Goal: Communication & Community: Answer question/provide support

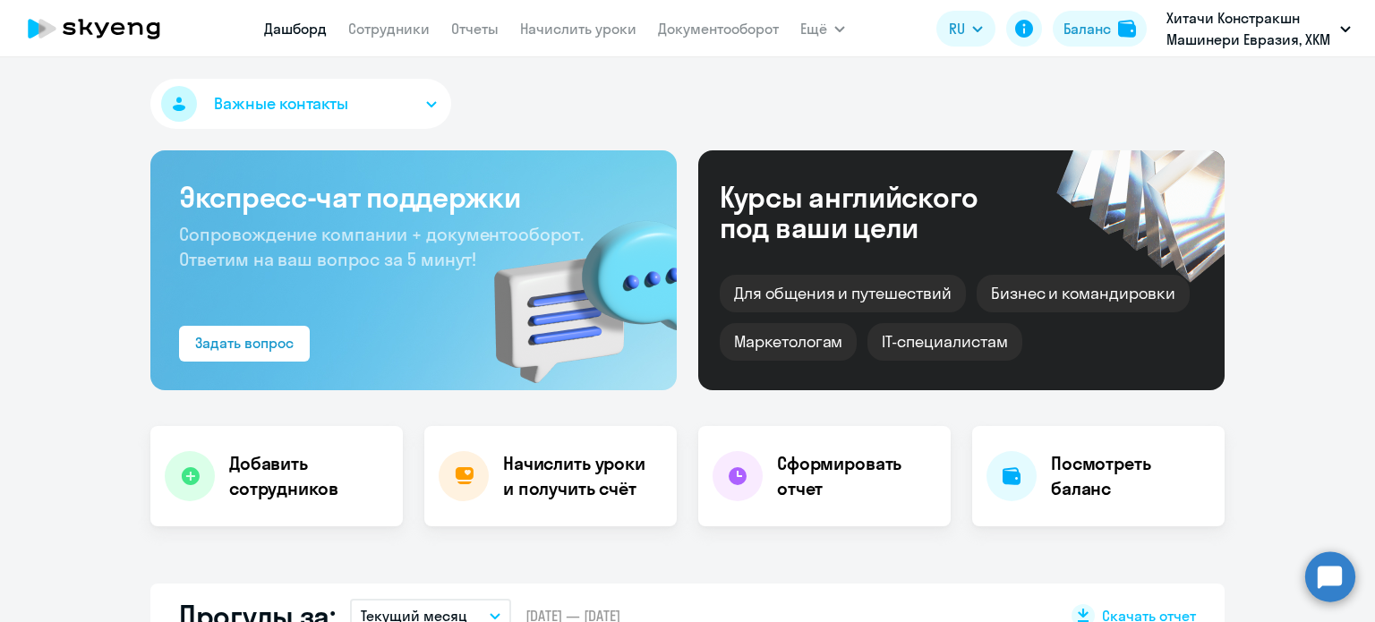
click at [1317, 573] on circle at bounding box center [1331, 577] width 50 height 50
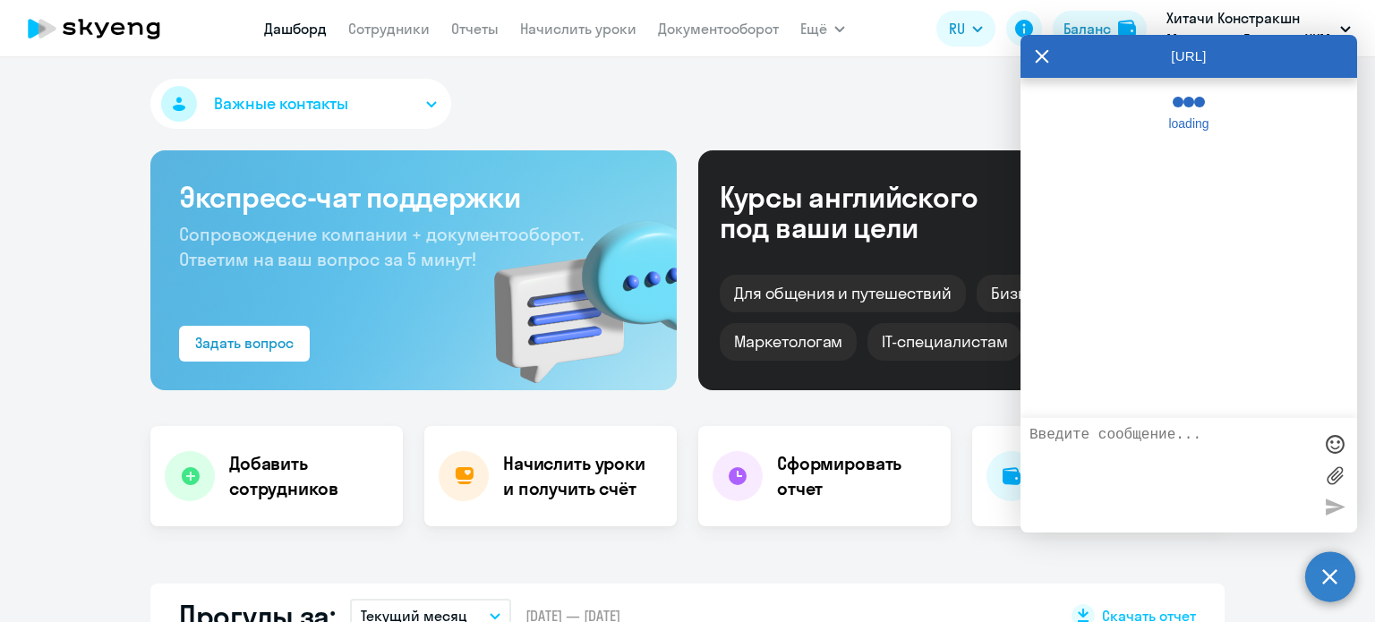
select select "30"
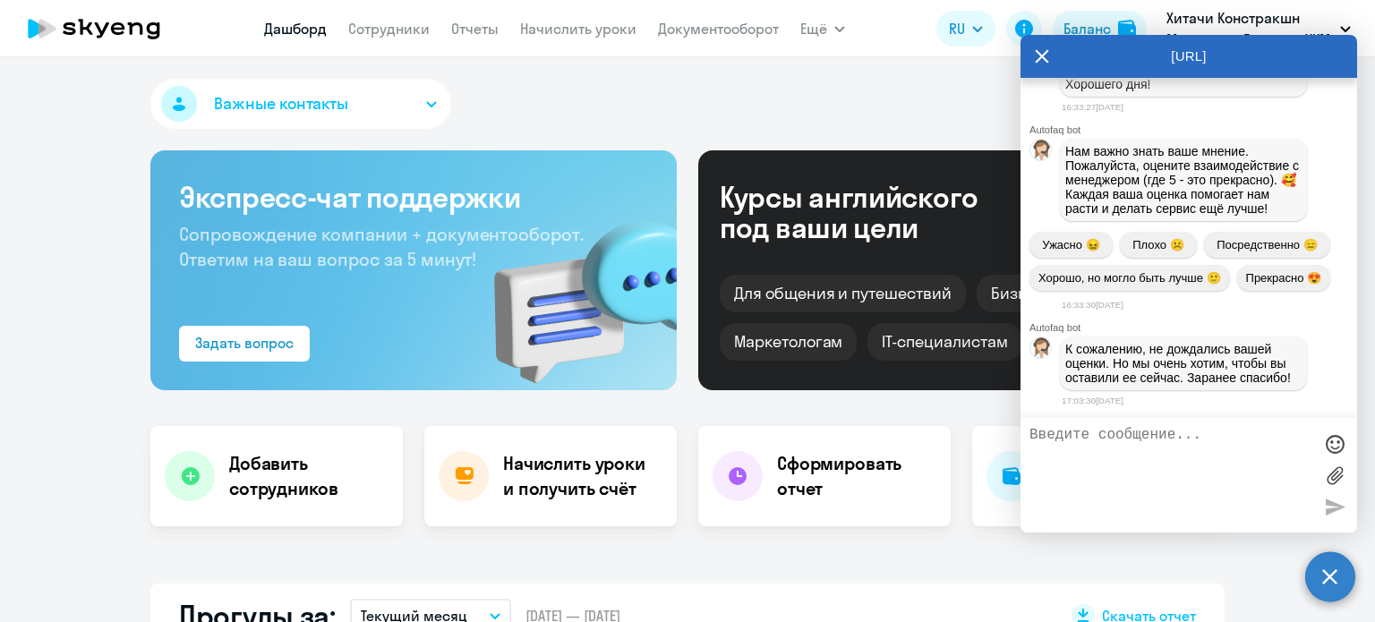
scroll to position [15726, 0]
click at [1150, 432] on textarea at bounding box center [1171, 475] width 283 height 97
type textarea "Добрый день!Так и не приходила информация от менеджера [PERSON_NAME]."
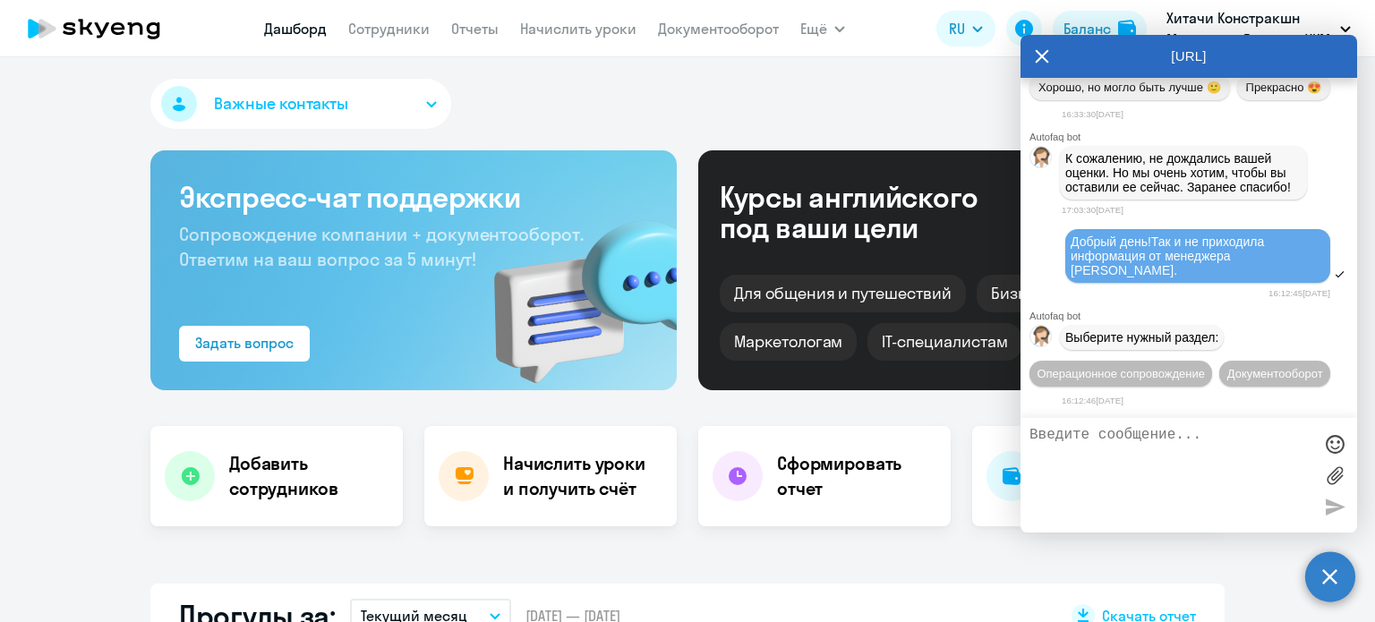
scroll to position [16565, 0]
click at [1118, 367] on span "Операционное сопровождение" at bounding box center [1121, 373] width 168 height 13
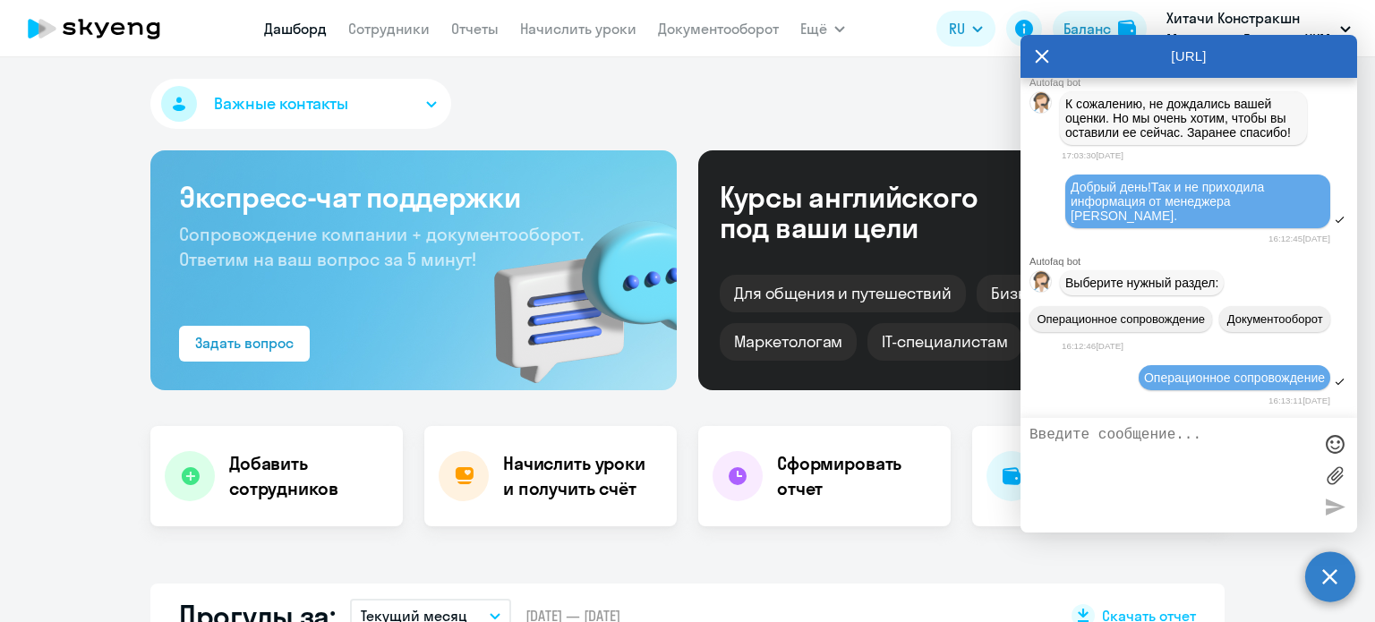
scroll to position [16730, 0]
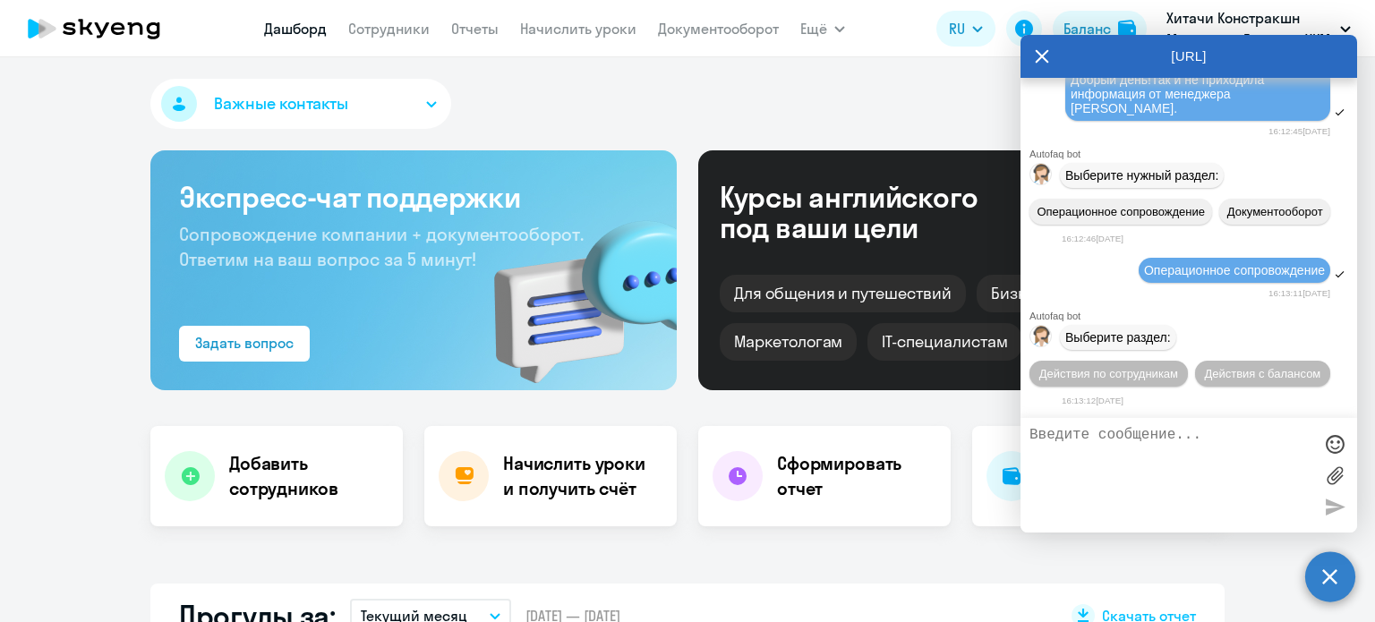
click at [1132, 440] on textarea at bounding box center [1171, 475] width 283 height 97
type textarea "нет подходящего"
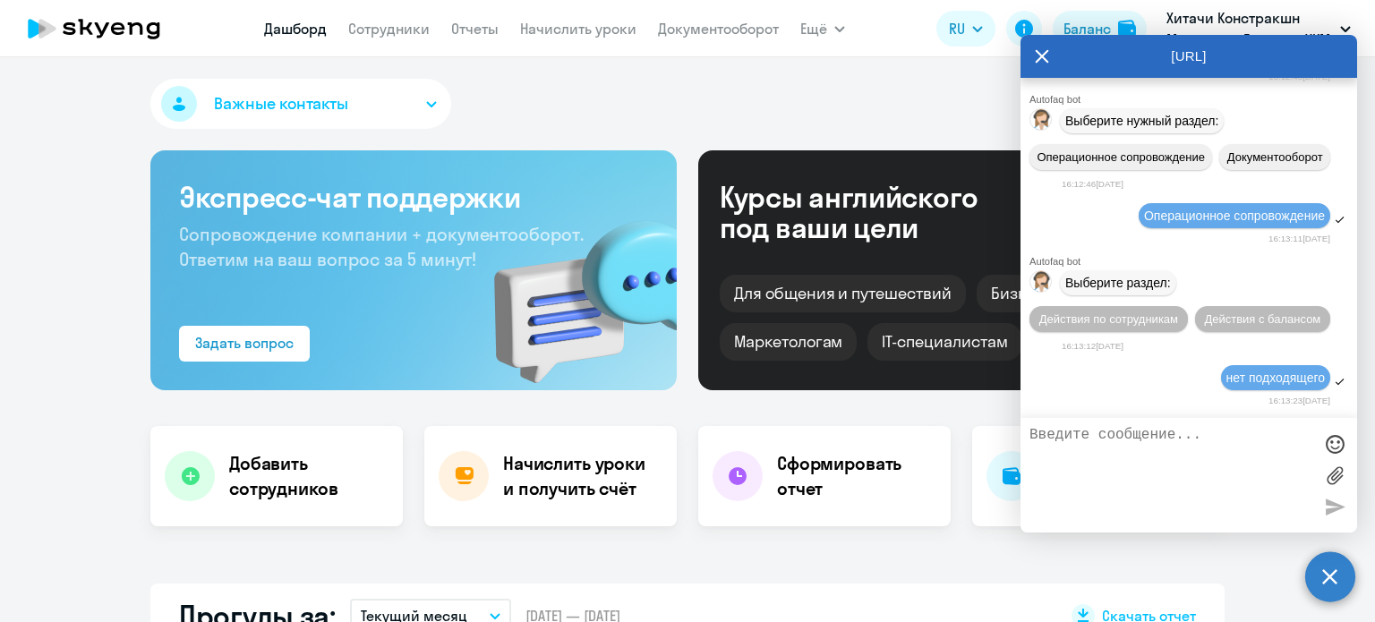
scroll to position [16784, 0]
click at [1125, 439] on textarea at bounding box center [1171, 475] width 283 height 97
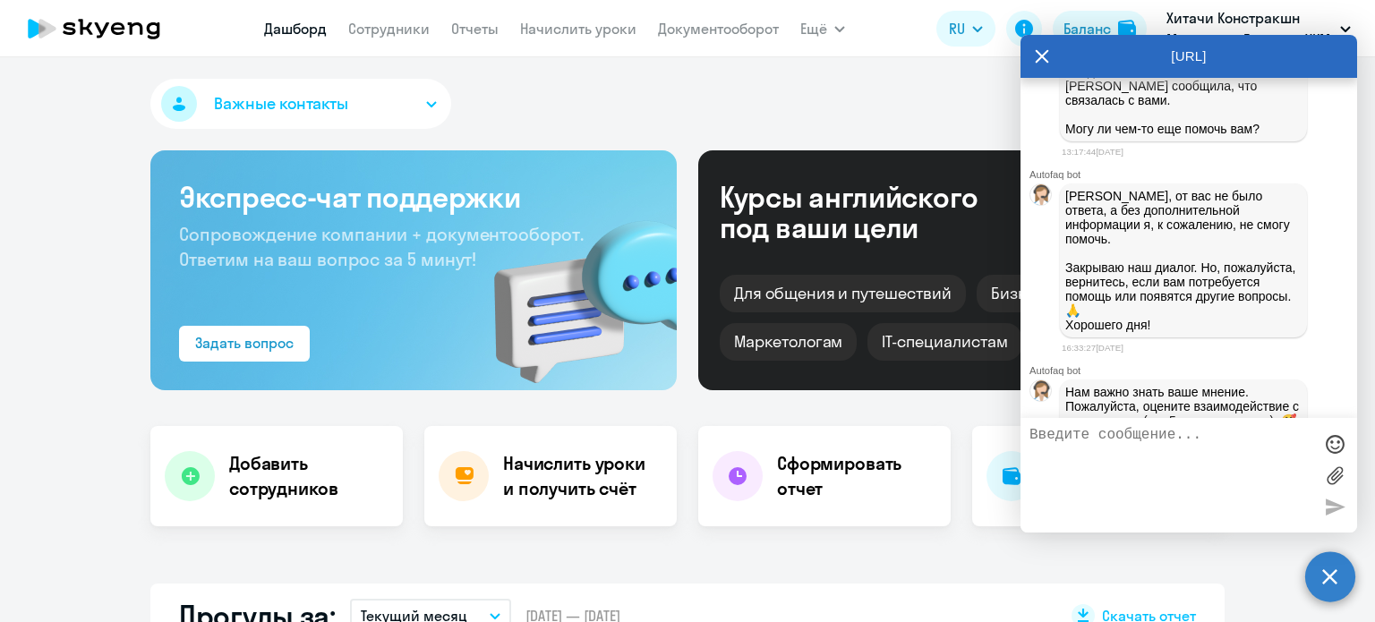
scroll to position [14814, 0]
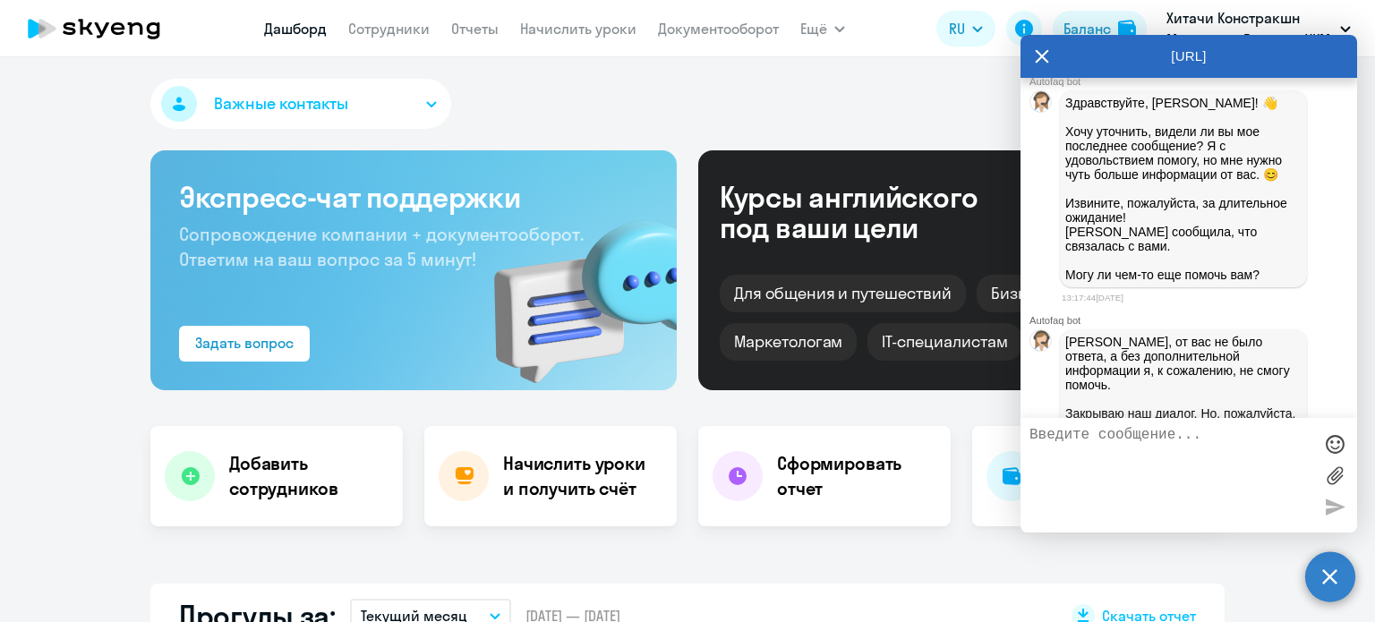
drag, startPoint x: 1228, startPoint y: 288, endPoint x: 1062, endPoint y: 260, distance: 168.1
copy span "Доброе утро! [PERSON_NAME] узнать о скидках и интересных предложениях для сотру…"
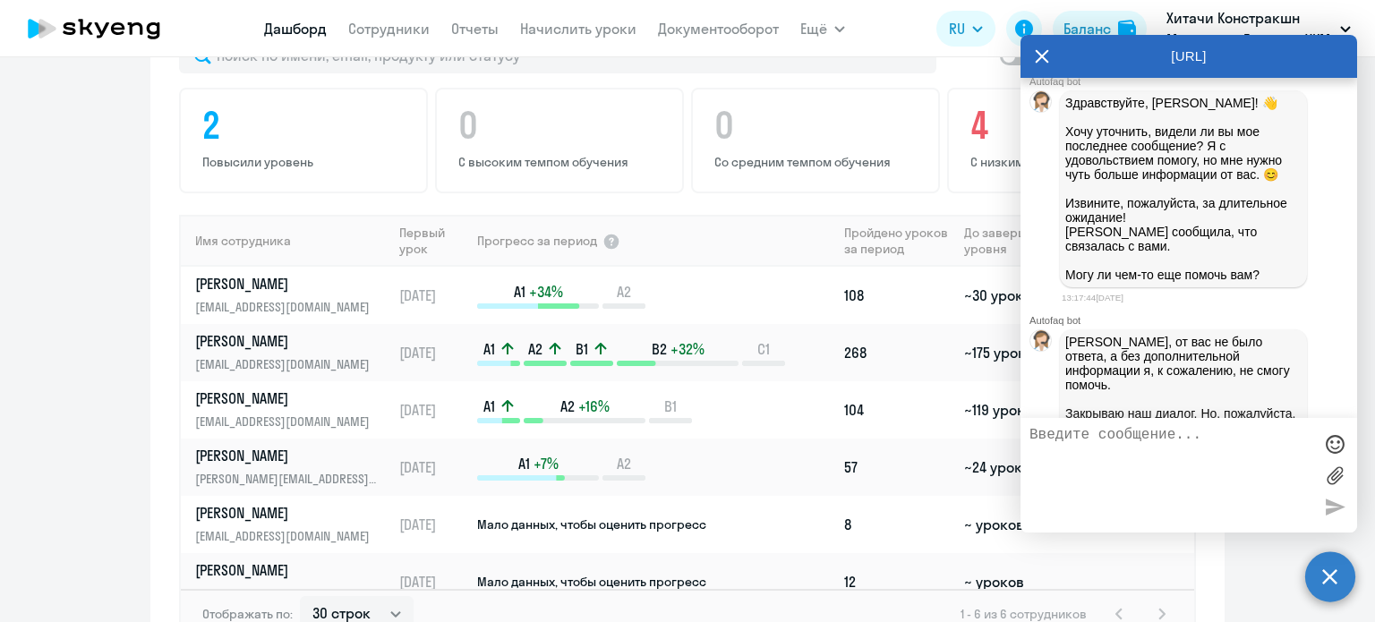
scroll to position [16784, 0]
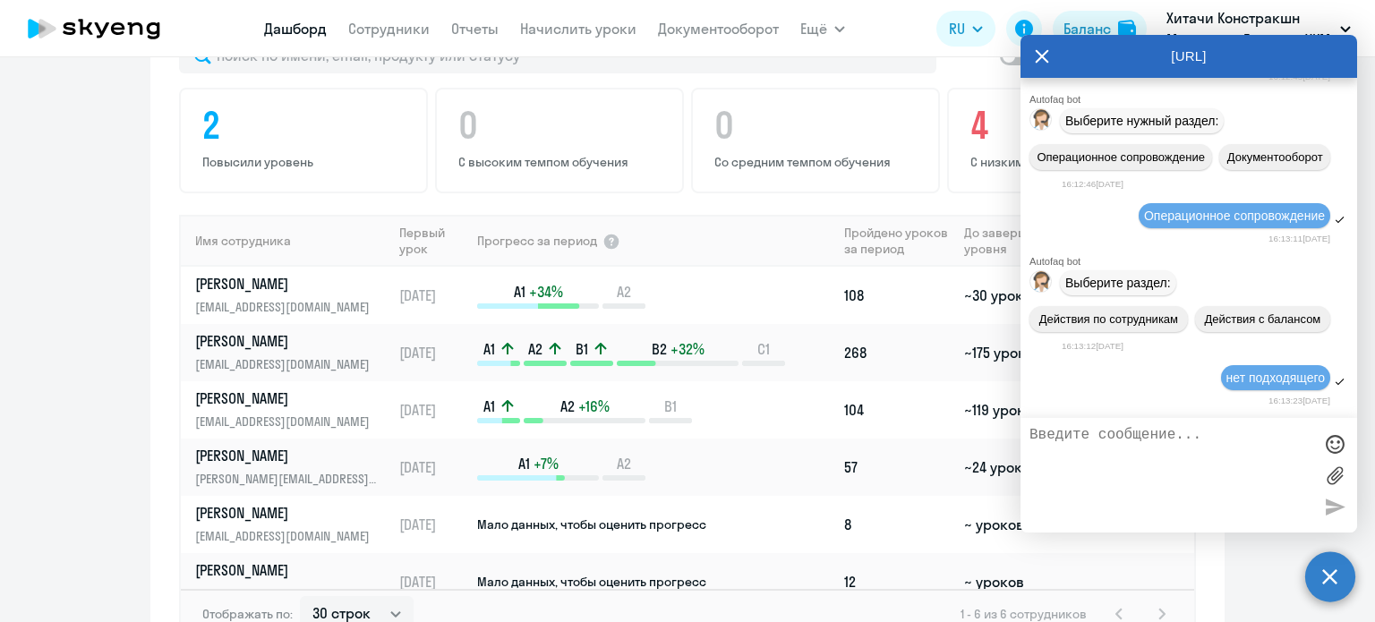
click at [1094, 449] on textarea at bounding box center [1171, 475] width 283 height 97
paste textarea "Доброе утро! [PERSON_NAME] узнать о скидках и интересных предложениях для сотру…"
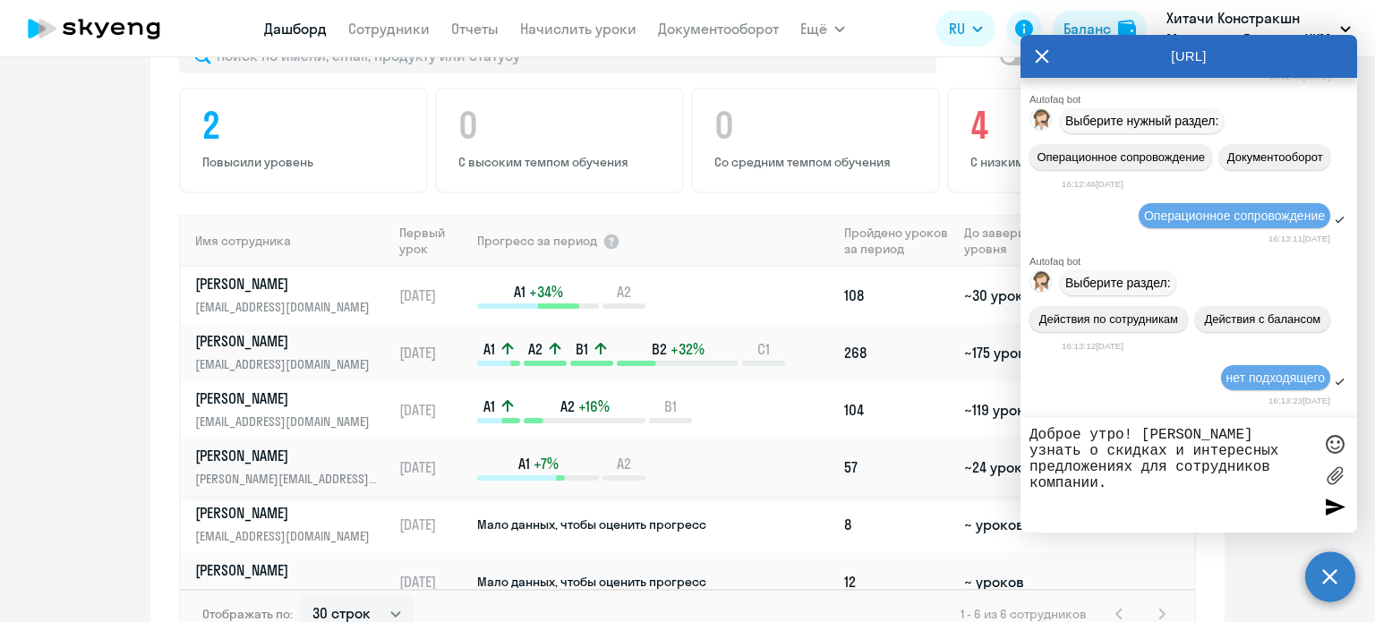
drag, startPoint x: 1139, startPoint y: 436, endPoint x: 1017, endPoint y: 432, distance: 121.8
click at [1017, 432] on body "[PERSON_NAME] Отчеты Начислить уроки Документооборот Ещё Дашборд Сотрудники Отч…" at bounding box center [687, 311] width 1375 height 622
type textarea "[PERSON_NAME] узнать о скидках и интересных предложениях для сотрудников компан…"
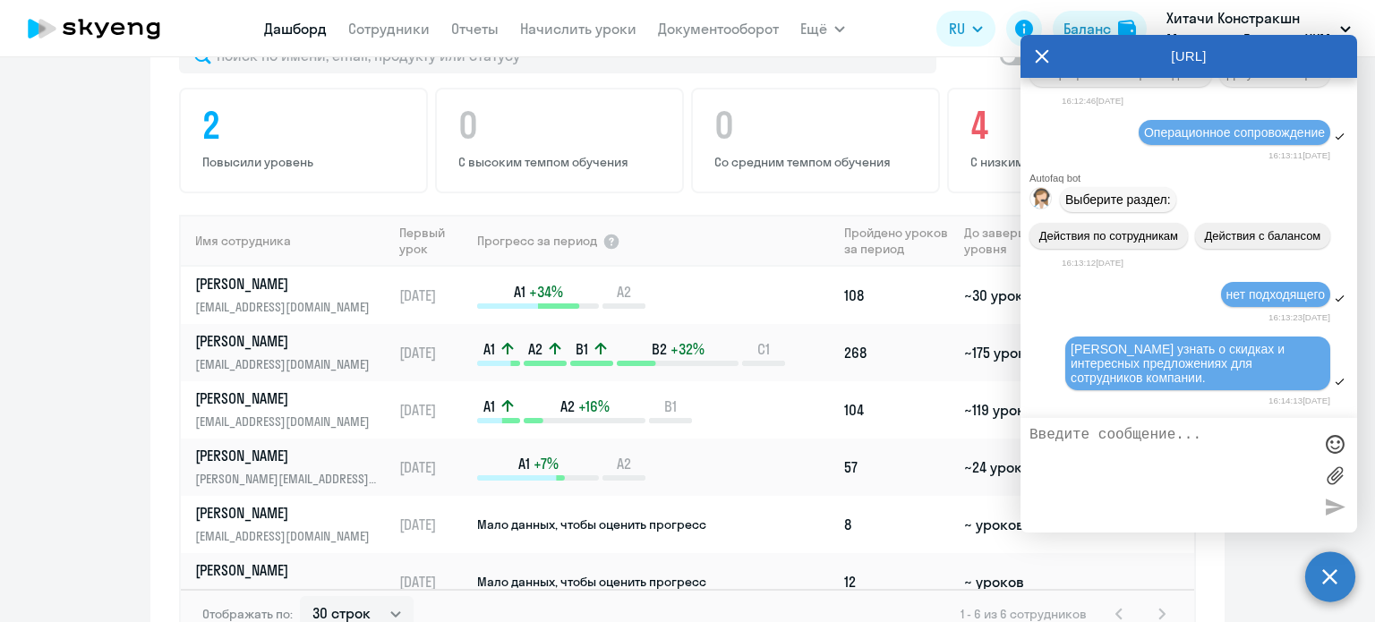
scroll to position [16870, 0]
click at [1034, 60] on div "[URL]" at bounding box center [1189, 56] width 337 height 43
click at [1039, 59] on icon at bounding box center [1042, 56] width 13 height 13
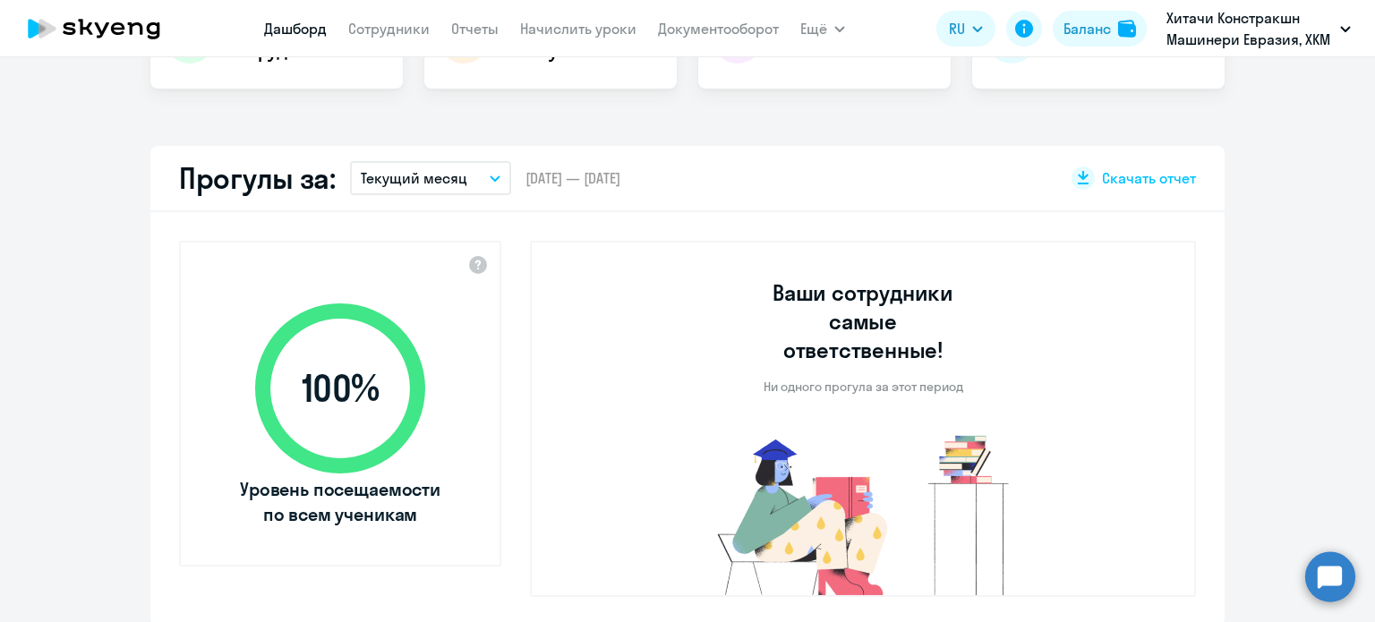
scroll to position [0, 0]
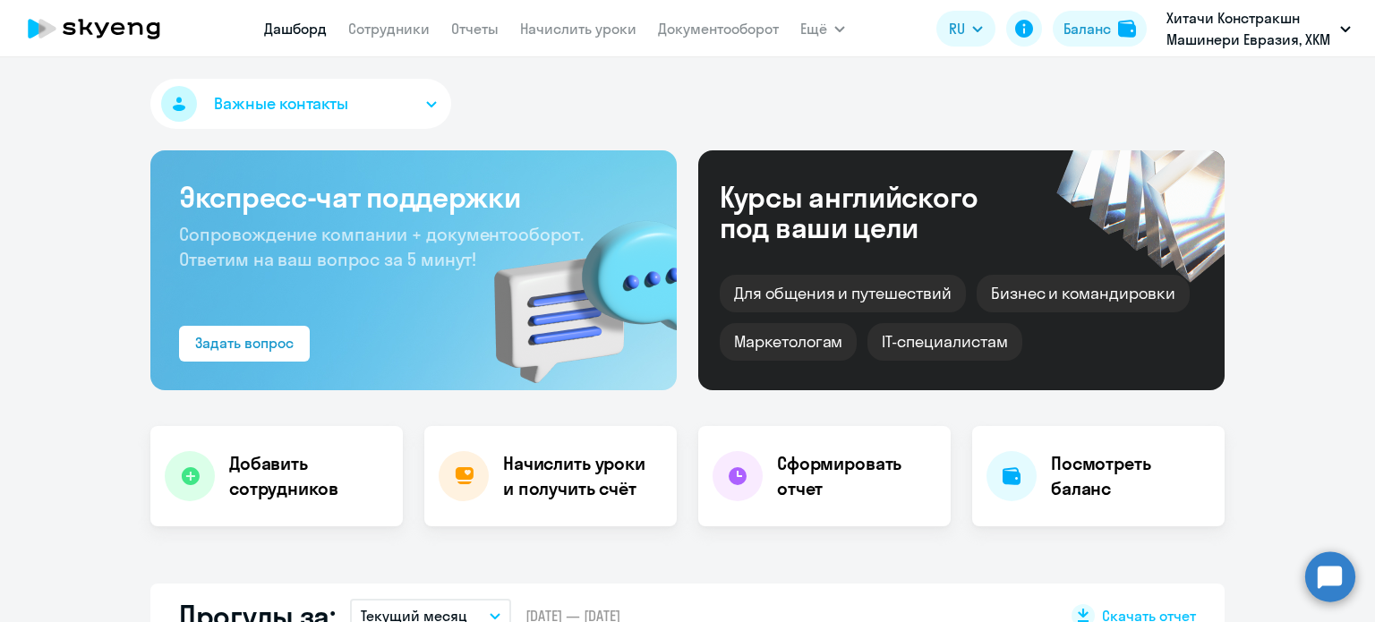
click at [105, 28] on icon at bounding box center [102, 29] width 14 height 15
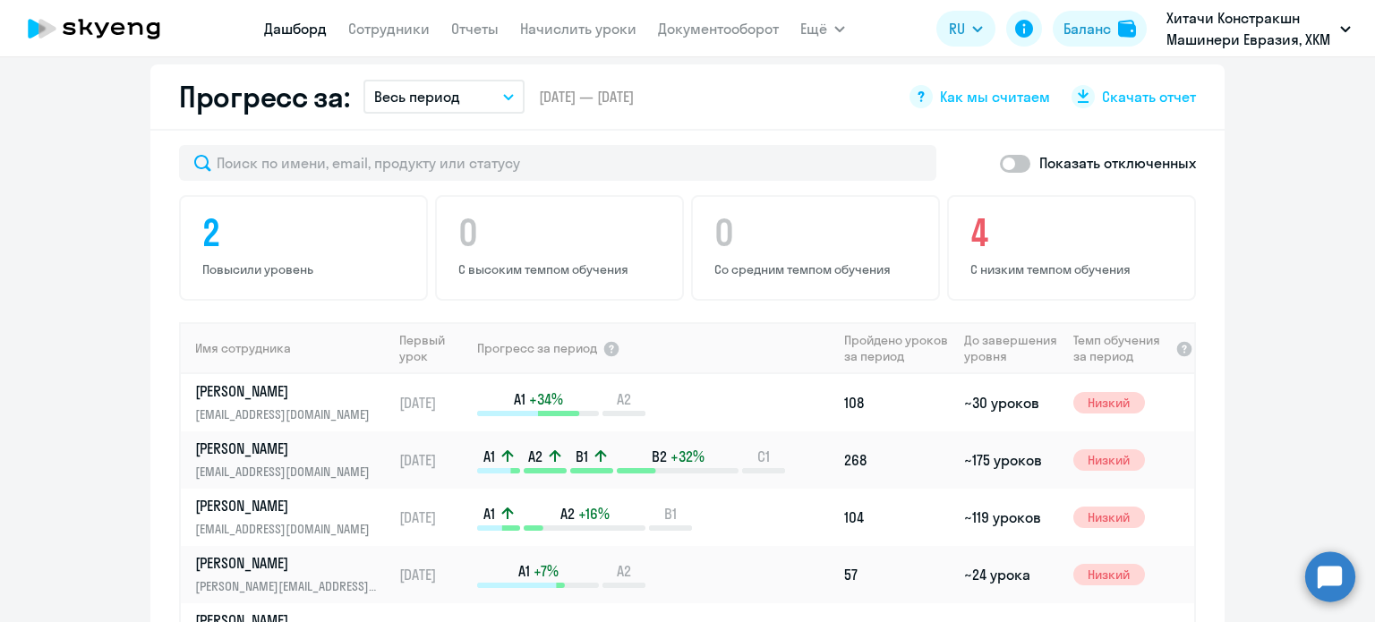
scroll to position [806, 0]
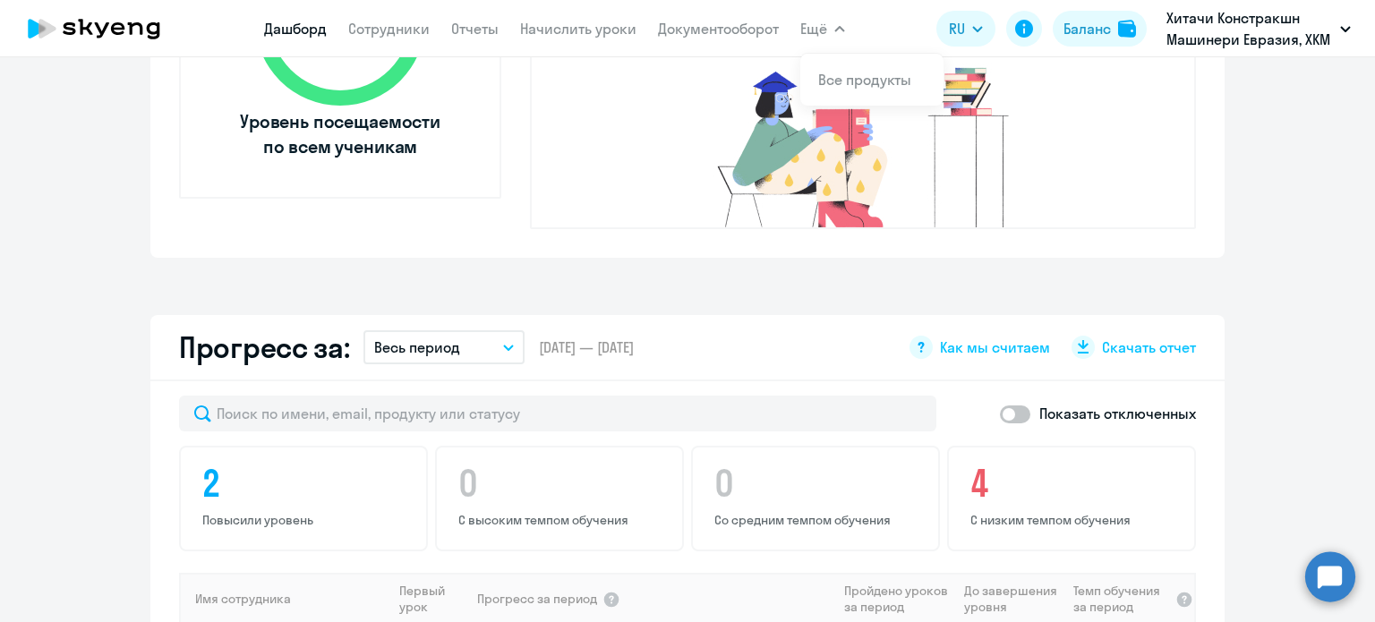
click at [835, 22] on button "Ещё" at bounding box center [822, 29] width 45 height 36
click at [845, 83] on link "Все продукты" at bounding box center [864, 80] width 93 height 18
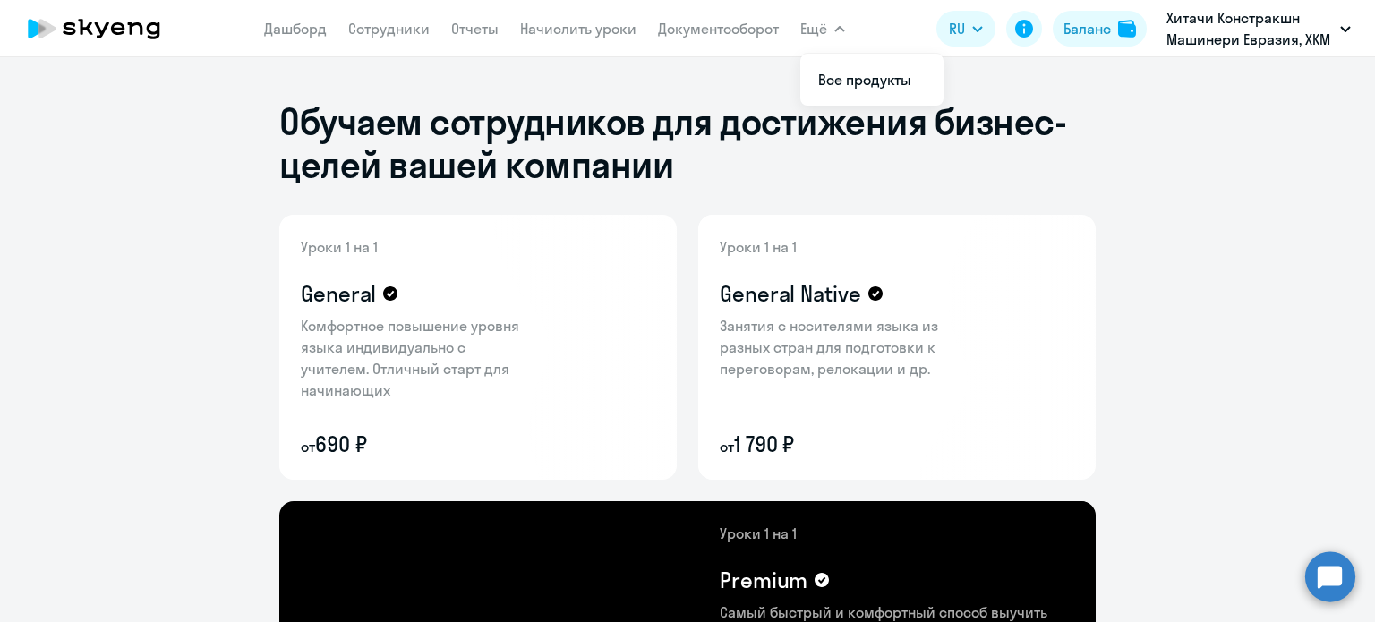
click at [819, 21] on span "Ещё" at bounding box center [813, 28] width 27 height 21
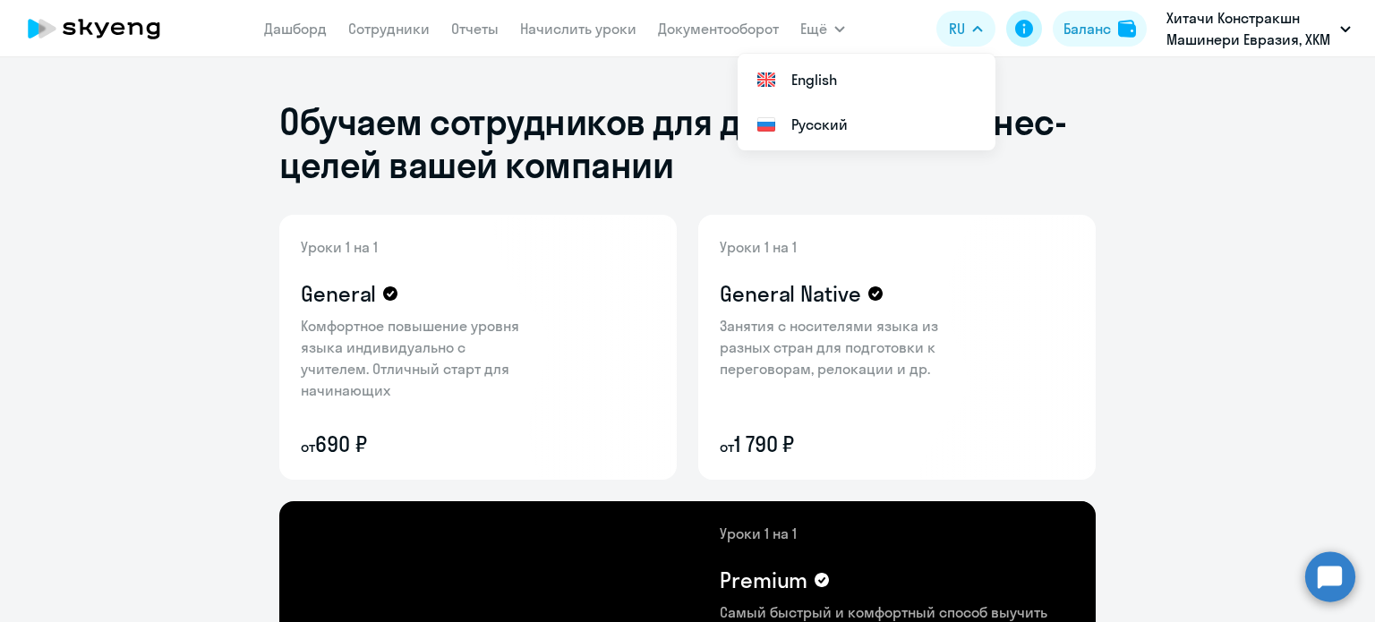
click at [1035, 29] on button at bounding box center [1024, 29] width 36 height 36
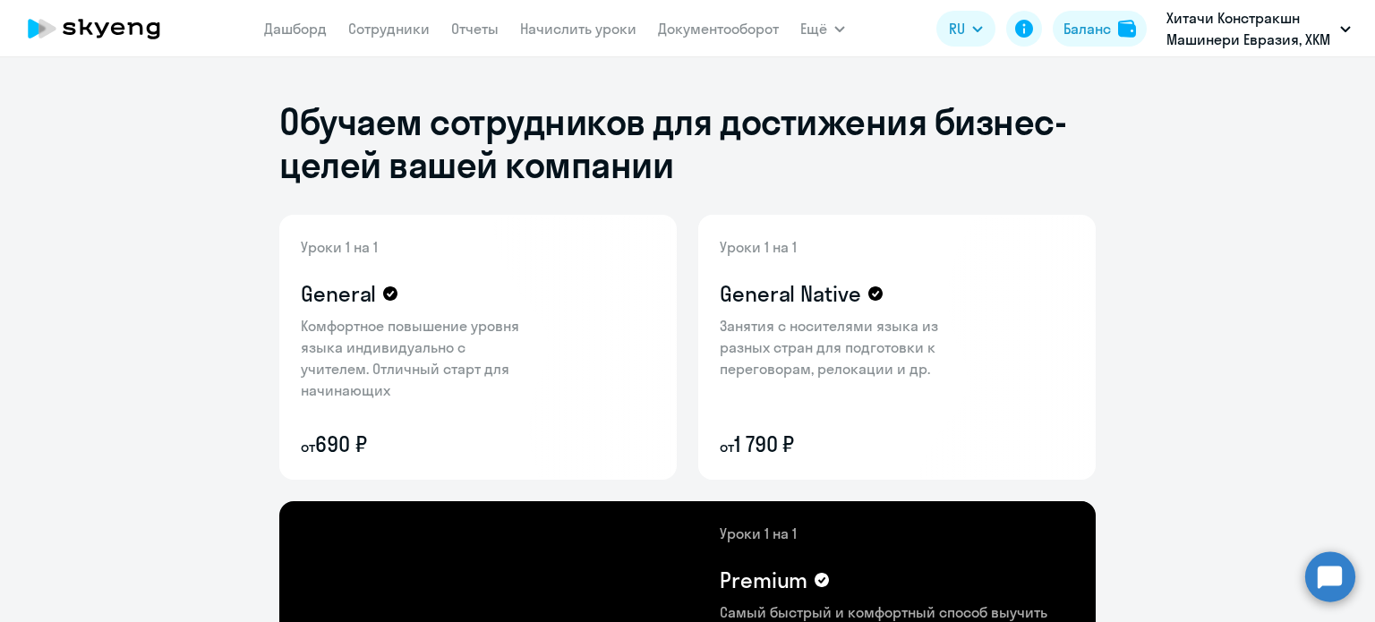
click at [1319, 569] on circle at bounding box center [1331, 577] width 50 height 50
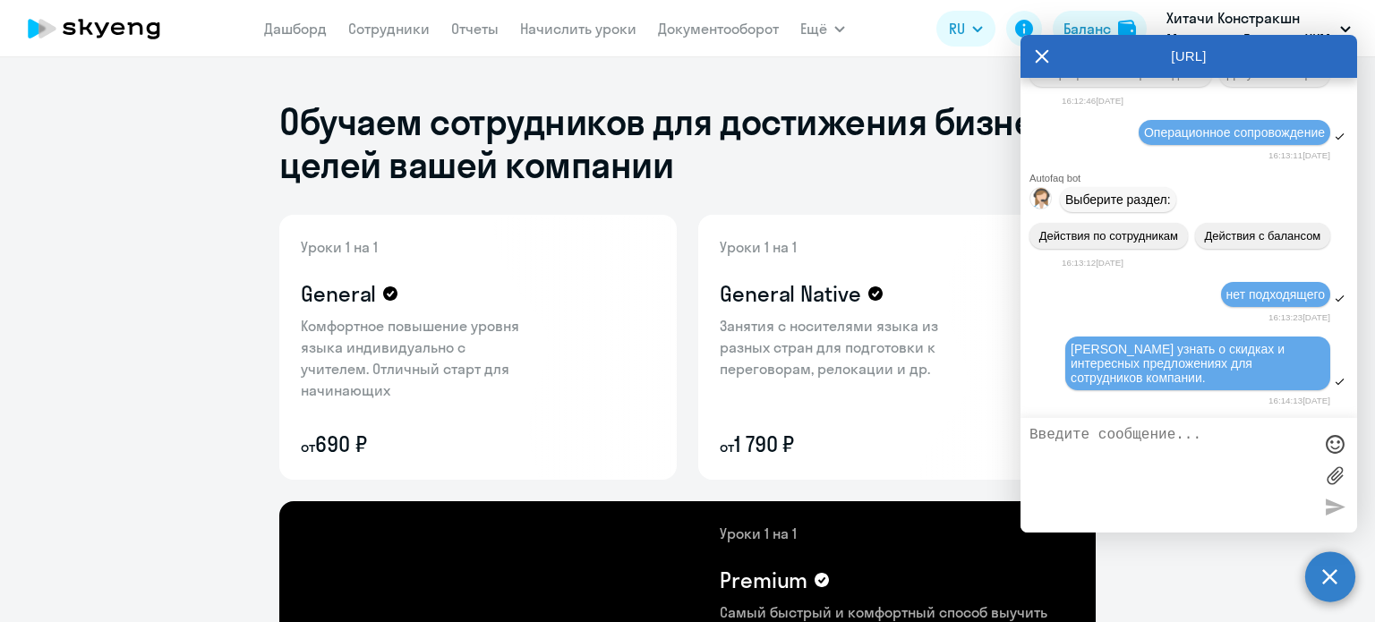
scroll to position [17163, 0]
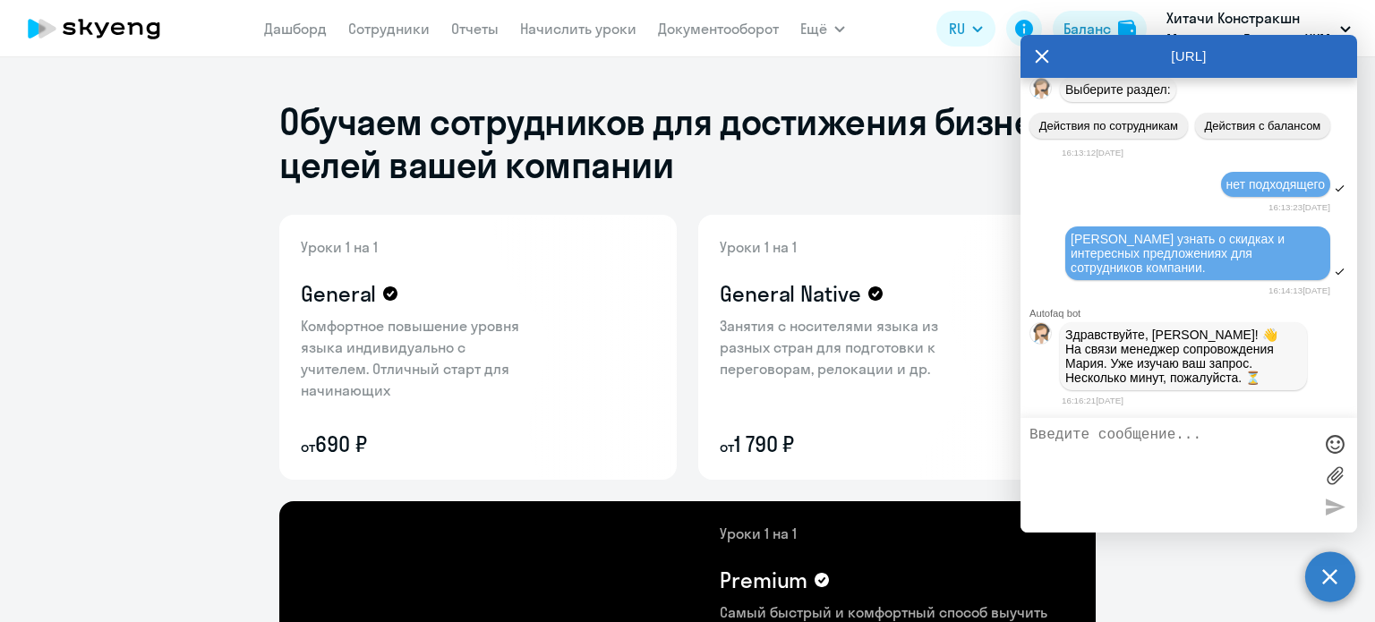
click at [1045, 56] on icon at bounding box center [1042, 56] width 14 height 43
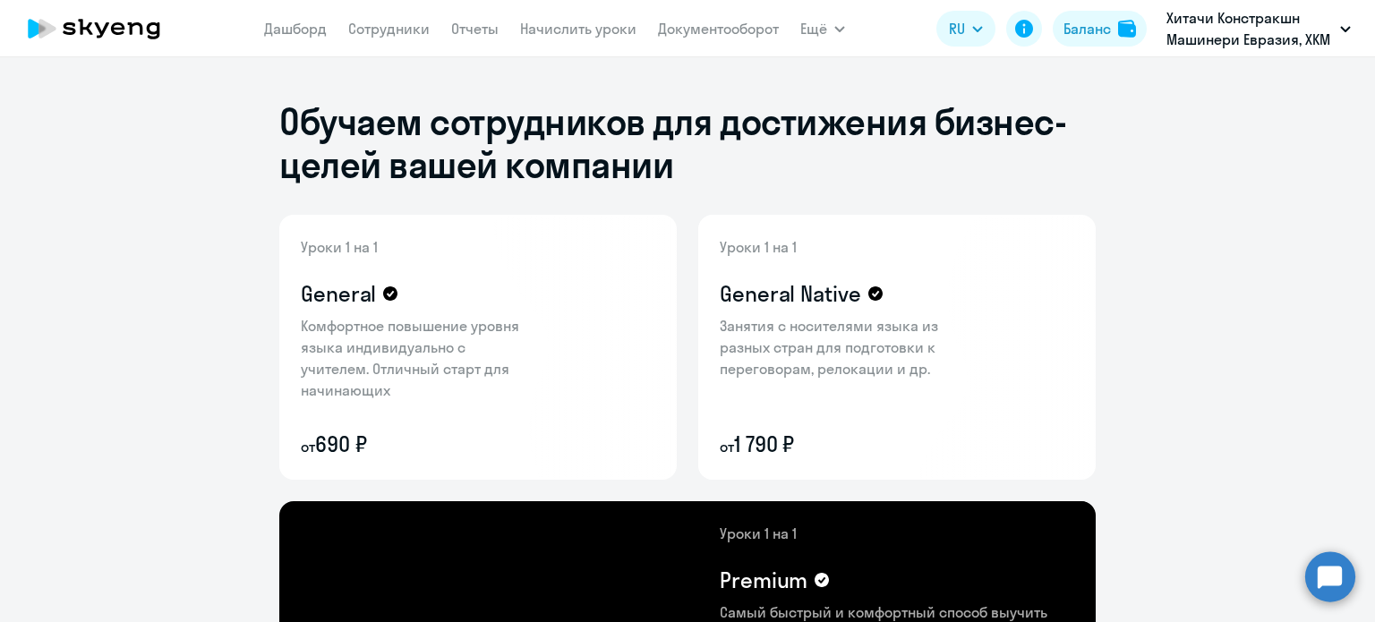
click at [1325, 572] on circle at bounding box center [1331, 577] width 50 height 50
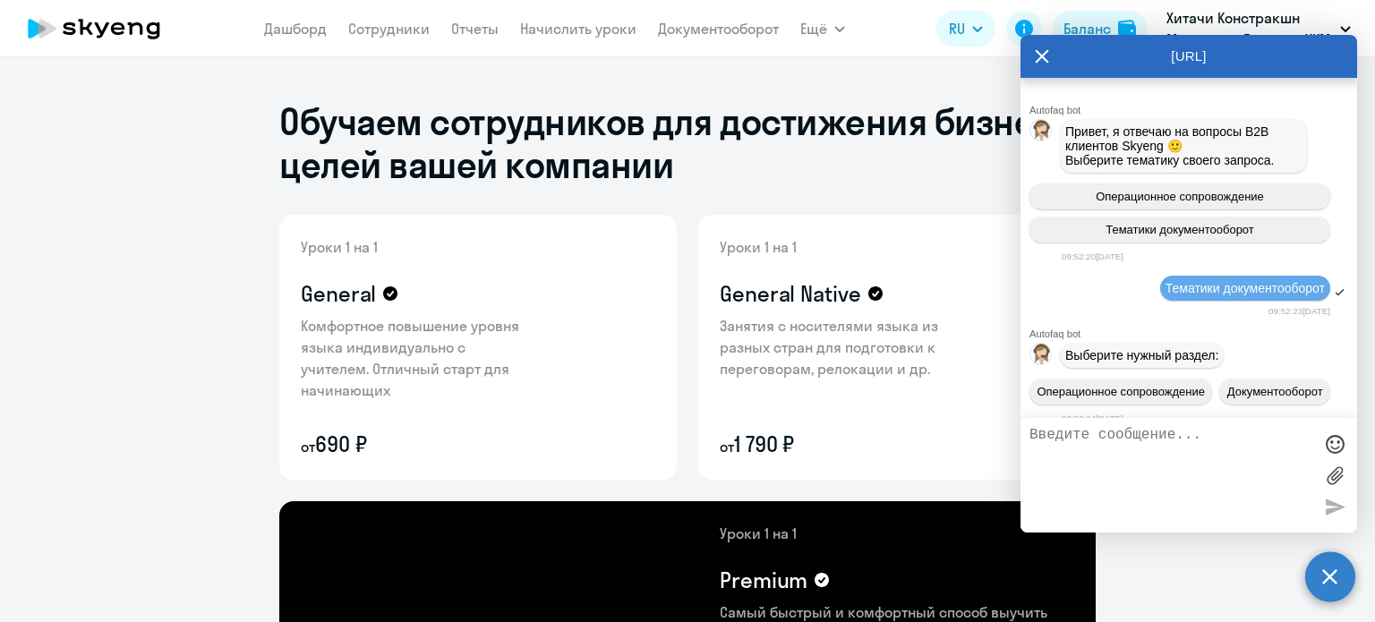
scroll to position [17156, 0]
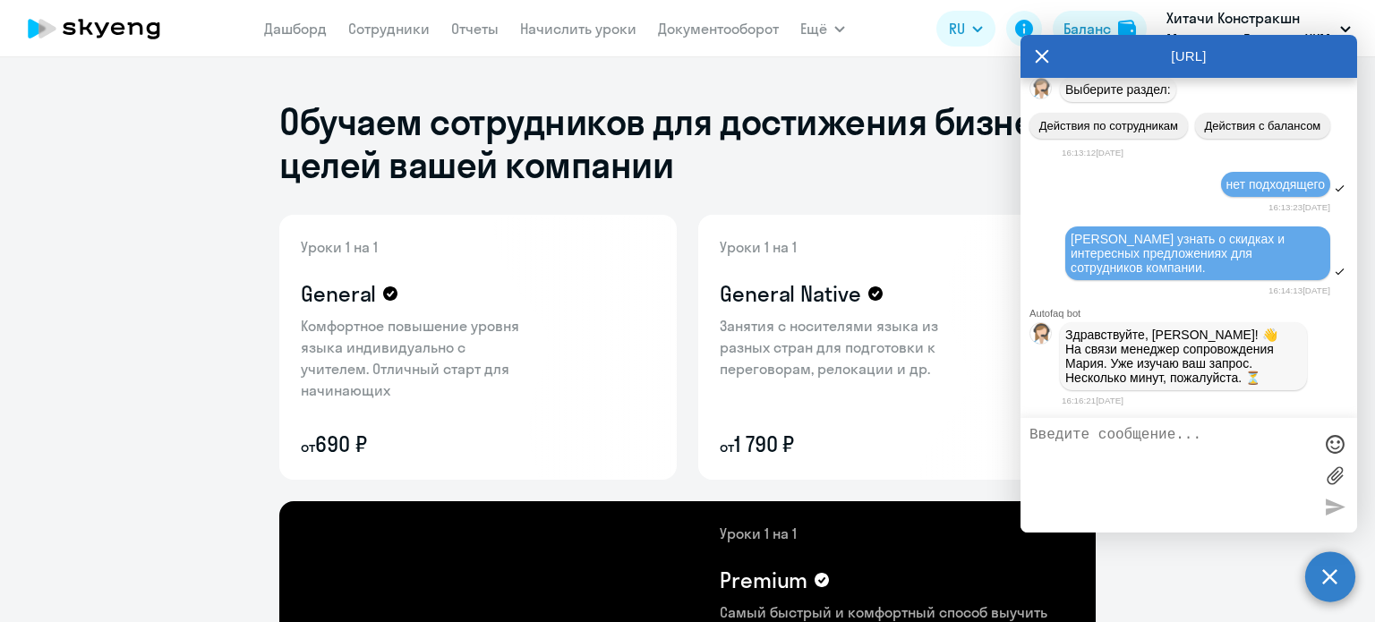
click at [1042, 48] on icon at bounding box center [1042, 56] width 14 height 43
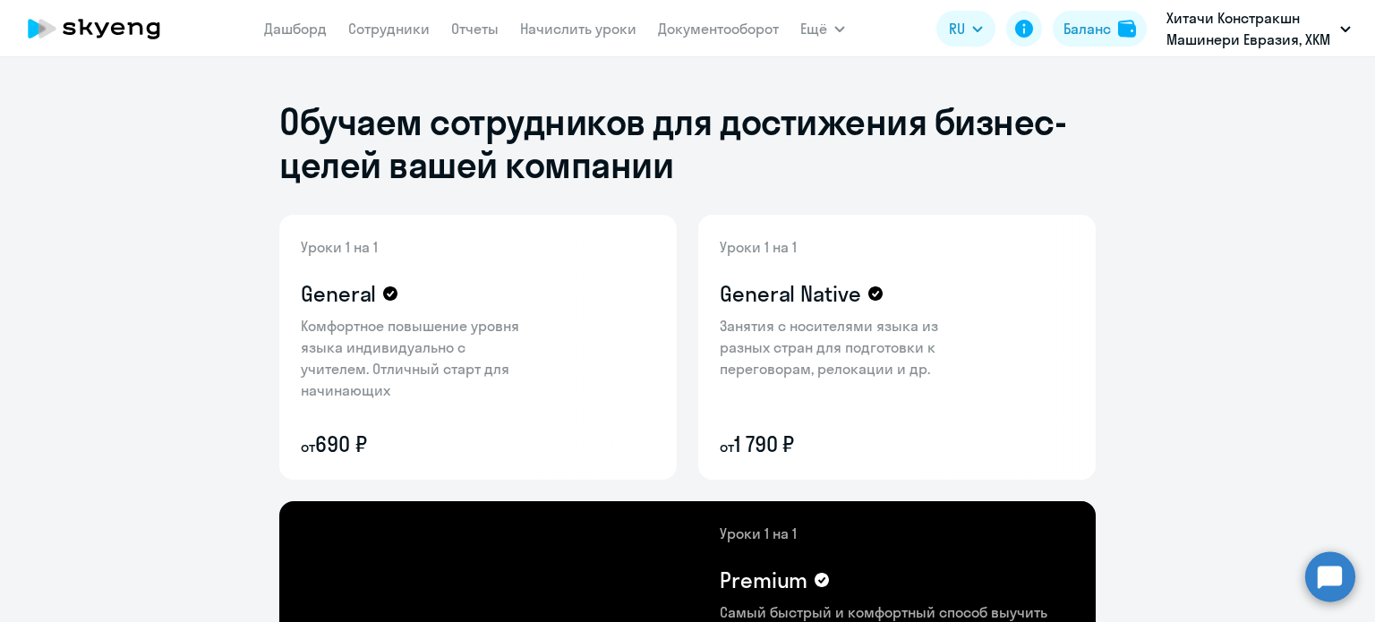
click at [1336, 574] on circle at bounding box center [1331, 577] width 50 height 50
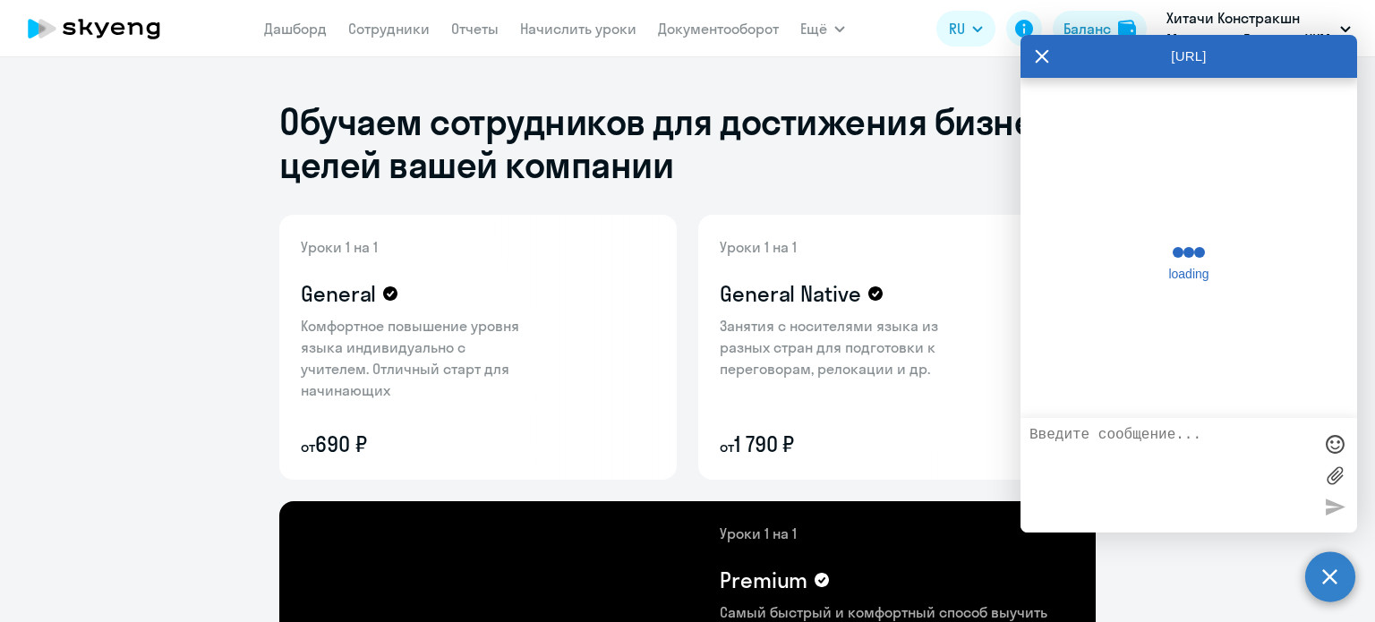
scroll to position [340, 0]
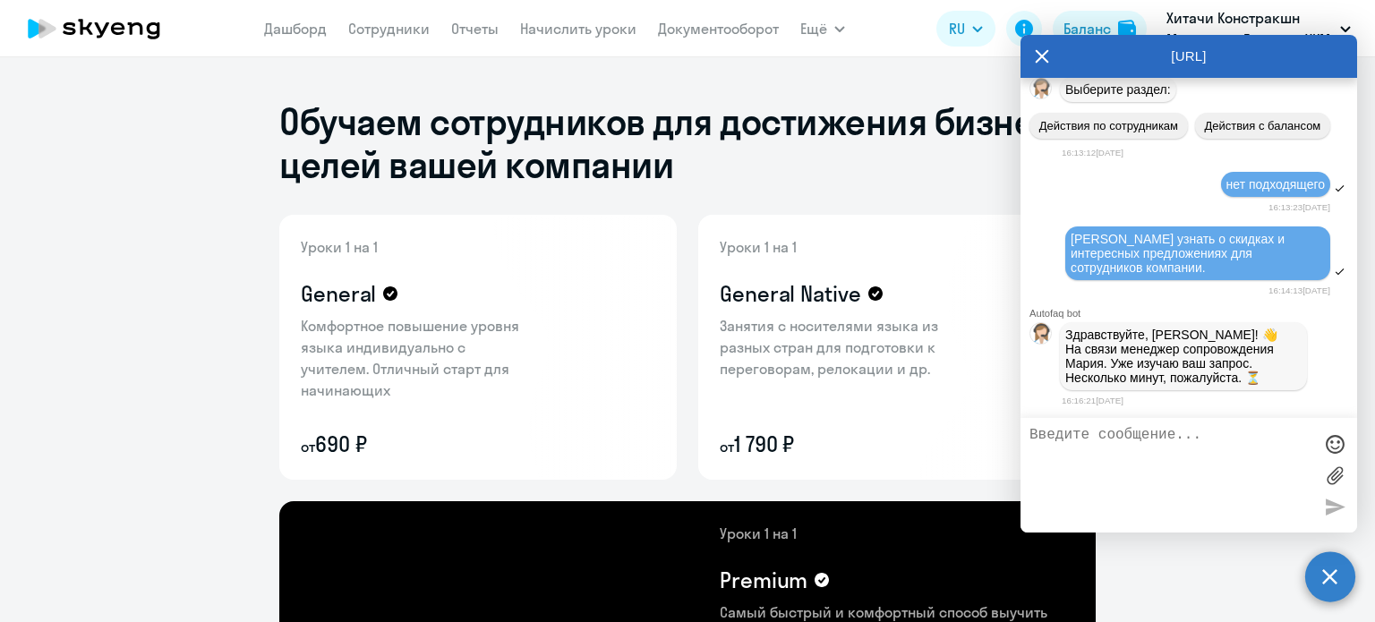
click at [1240, 522] on textarea at bounding box center [1171, 475] width 283 height 97
click at [1041, 51] on icon at bounding box center [1042, 56] width 14 height 43
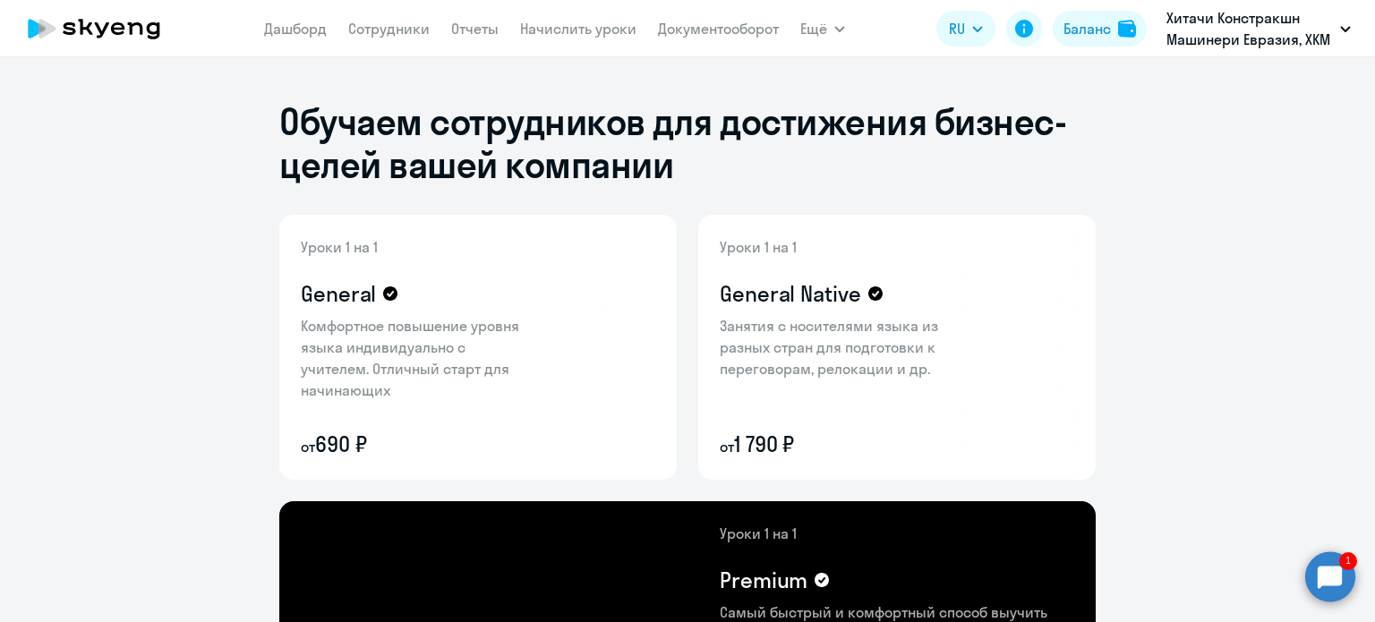
click at [1331, 578] on circle at bounding box center [1331, 577] width 50 height 50
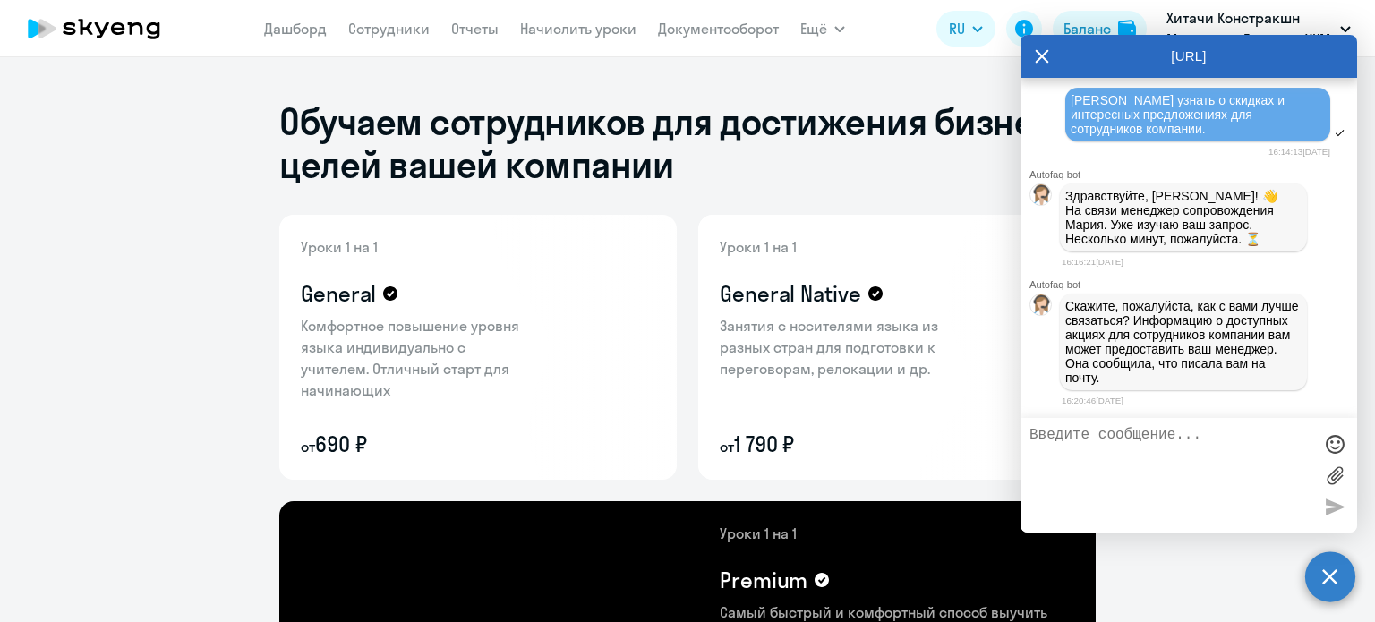
click at [1134, 437] on textarea at bounding box center [1171, 475] width 283 height 97
type textarea "на почту ничего не приходило"
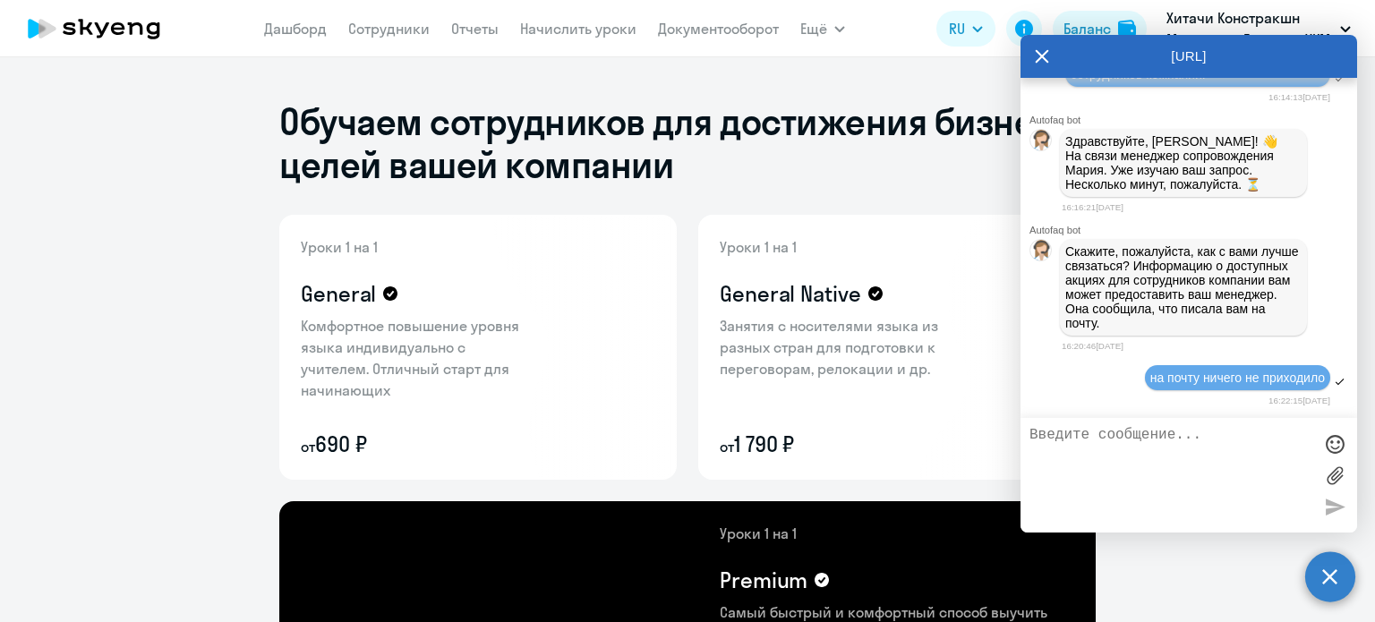
scroll to position [17362, 0]
type textarea "в"
type textarea "конечно лучше напочту"
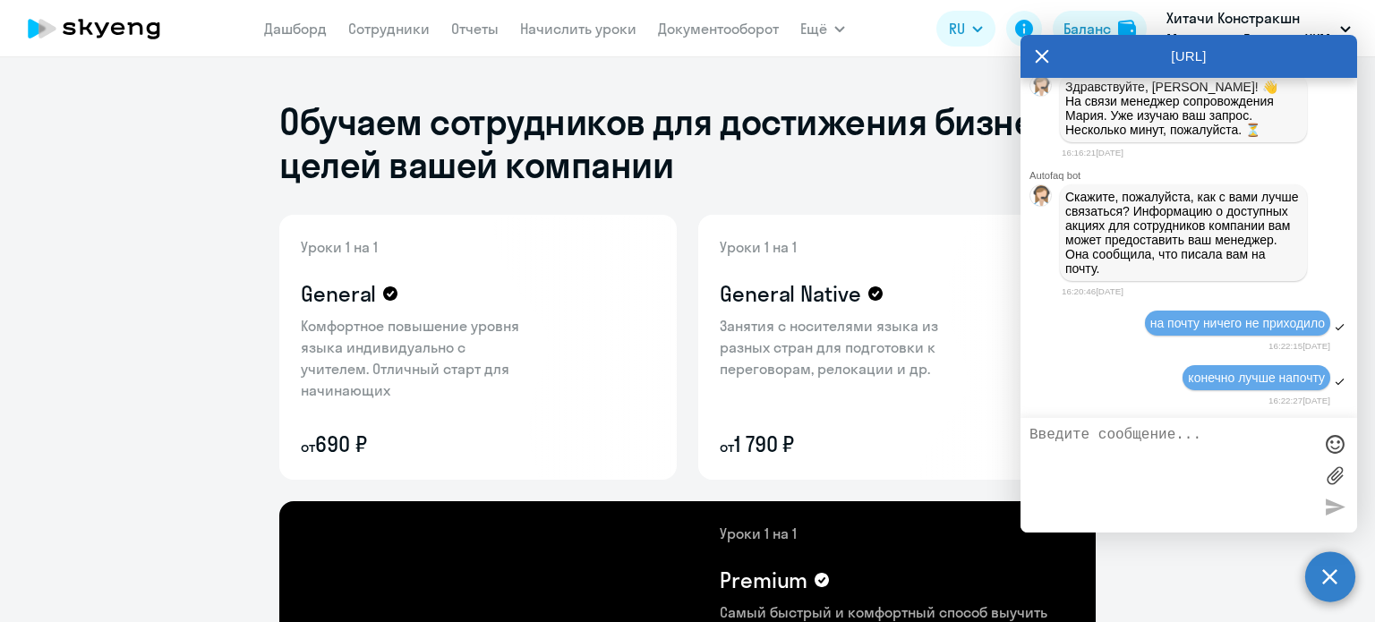
scroll to position [17417, 0]
drag, startPoint x: 1289, startPoint y: 374, endPoint x: 1167, endPoint y: 458, distance: 148.3
click at [1192, 423] on div at bounding box center [1189, 475] width 337 height 115
click at [1130, 432] on textarea at bounding box center [1171, 475] width 283 height 97
type textarea "на почту"
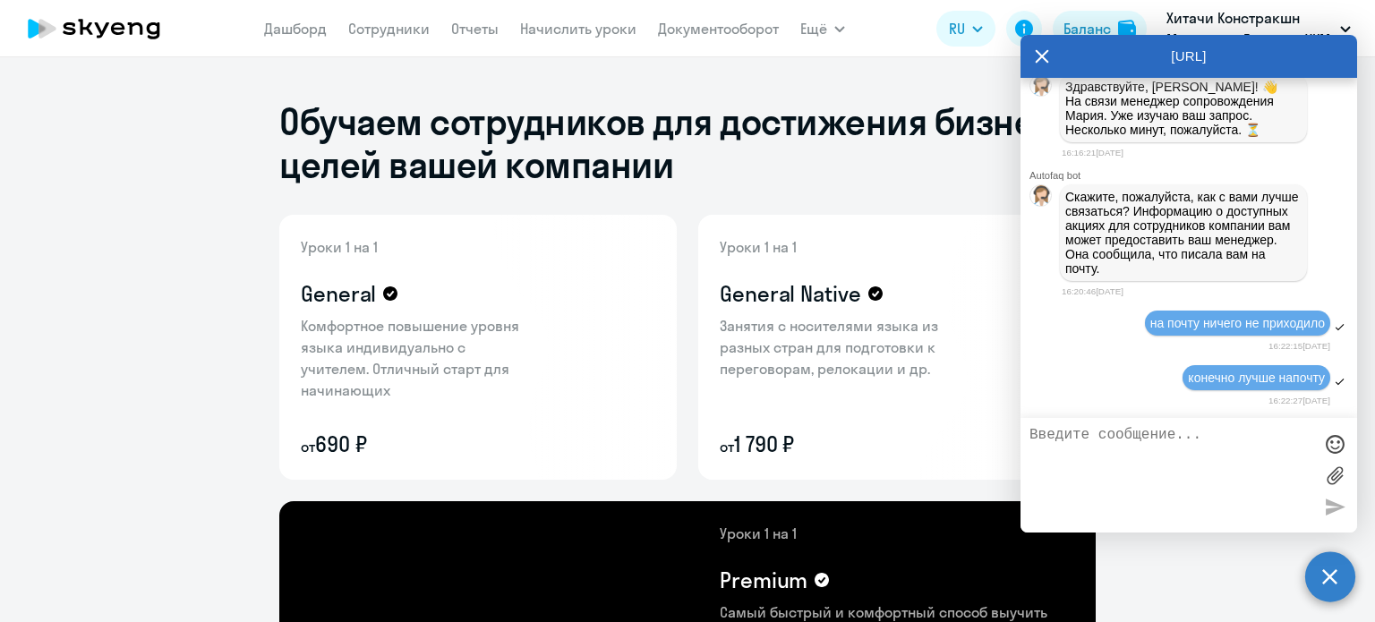
scroll to position [17473, 0]
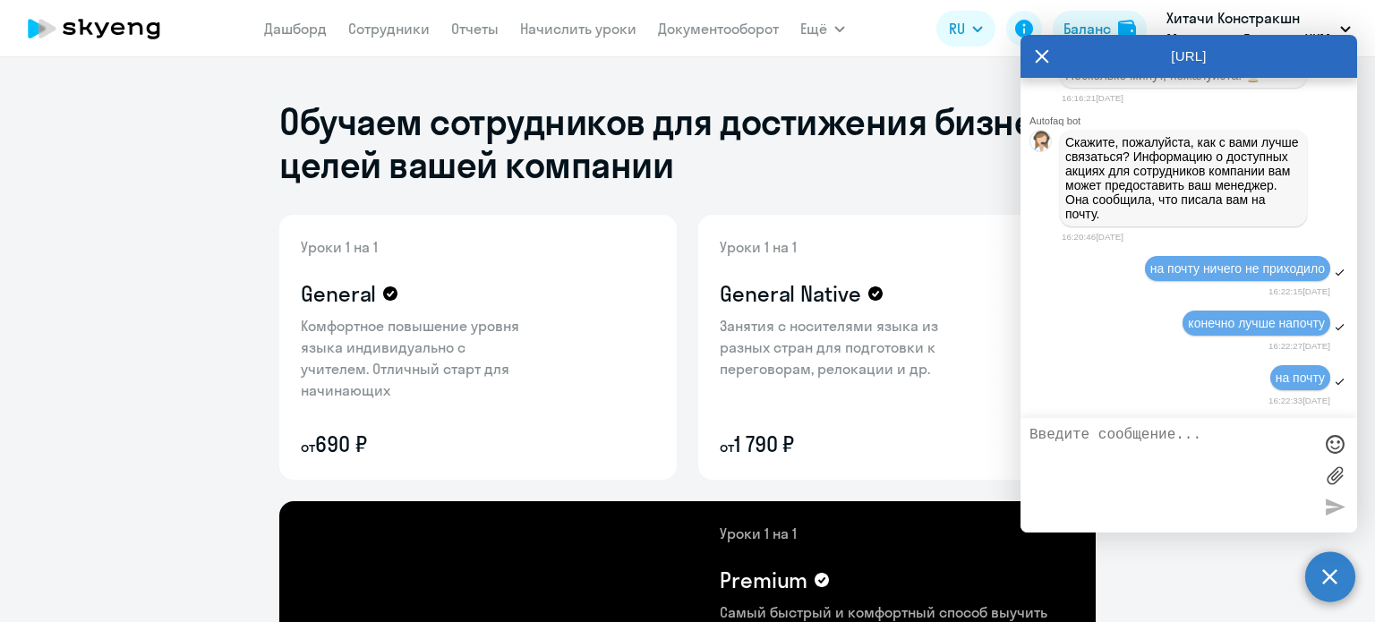
click at [1103, 432] on textarea at bounding box center [1171, 475] width 283 height 97
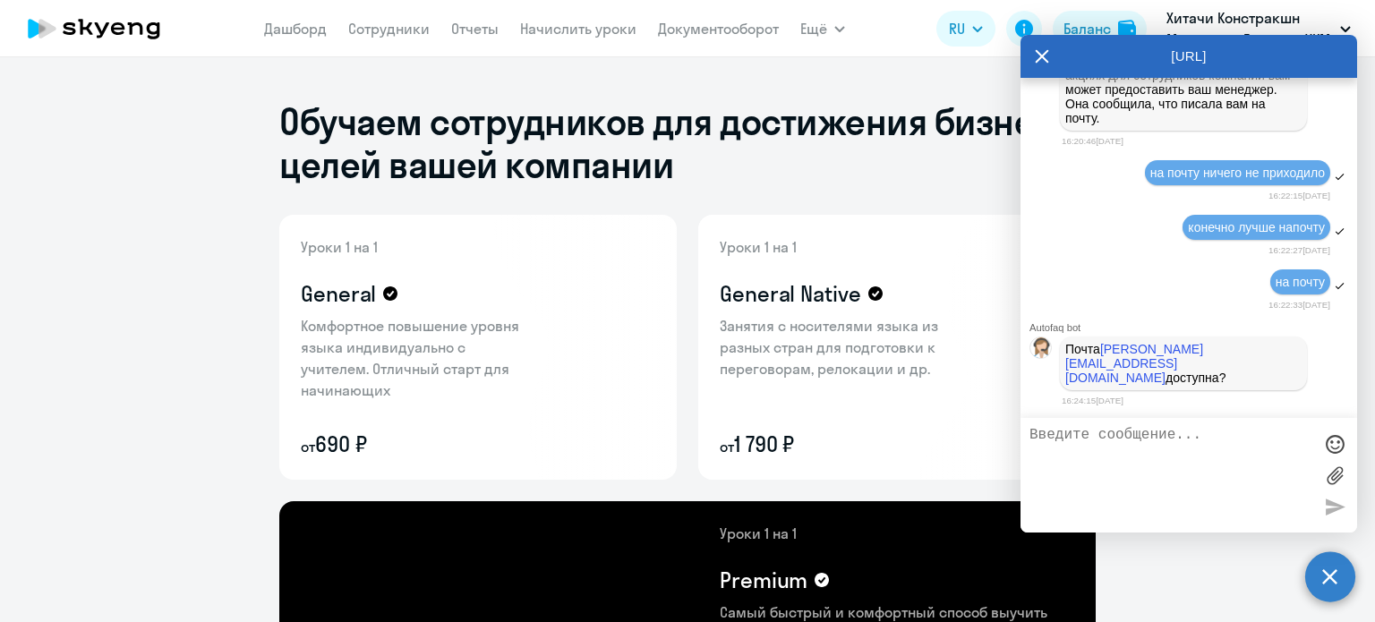
scroll to position [17557, 0]
type textarea "да,все верно"
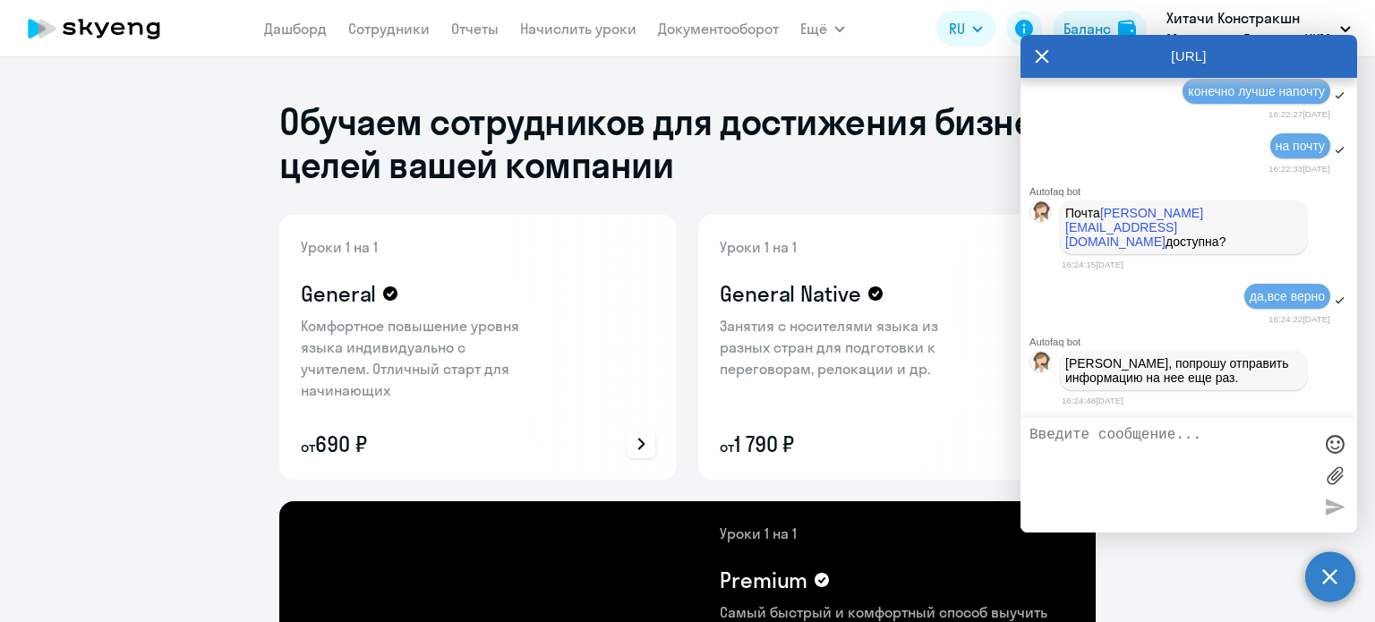
scroll to position [17697, 0]
click at [1109, 440] on textarea at bounding box center [1171, 475] width 283 height 97
type textarea "спасибо!"
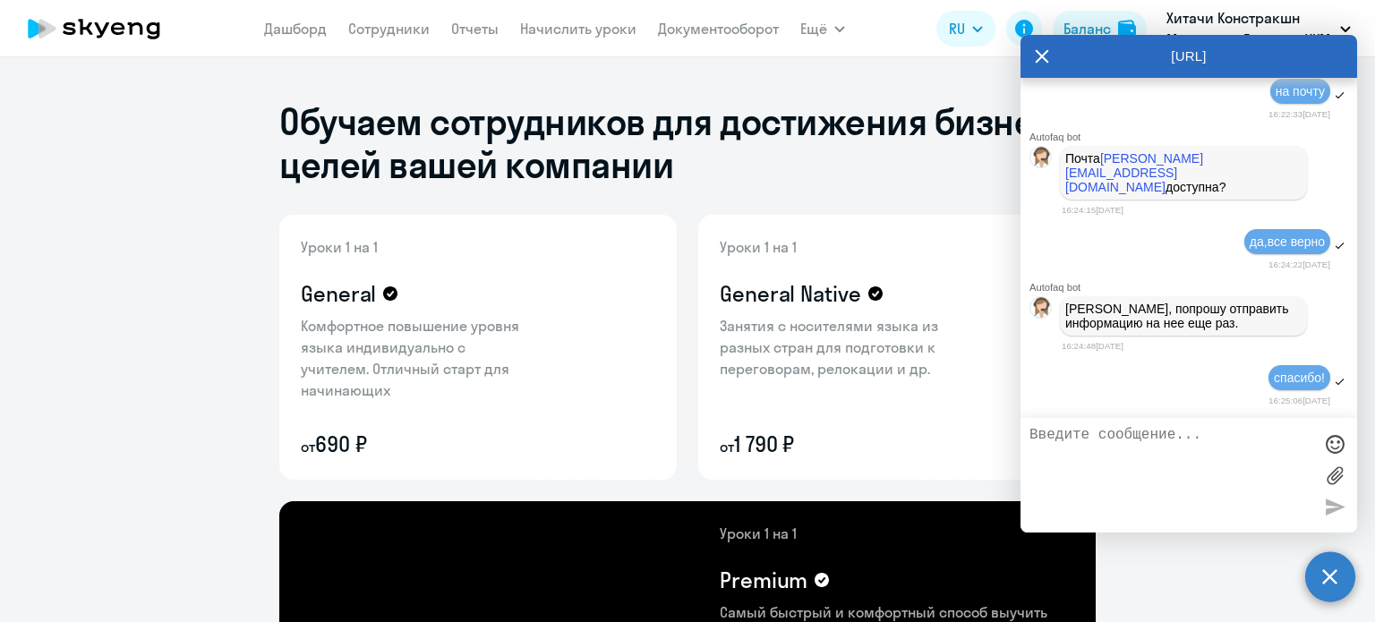
scroll to position [17751, 0]
